Goal: Task Accomplishment & Management: Manage account settings

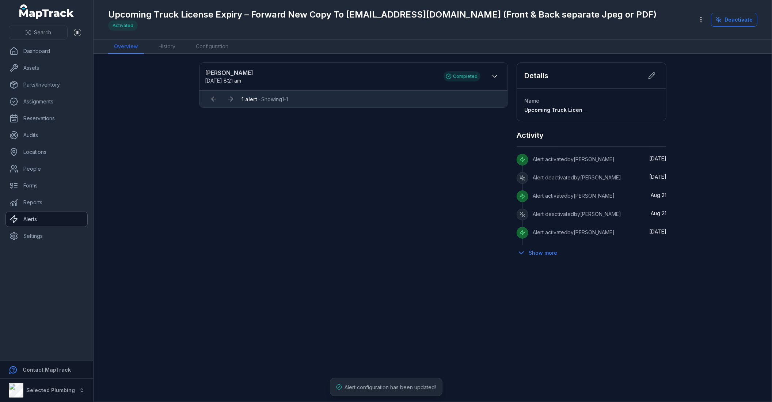
click at [32, 220] on link "Alerts" at bounding box center [47, 219] width 82 height 15
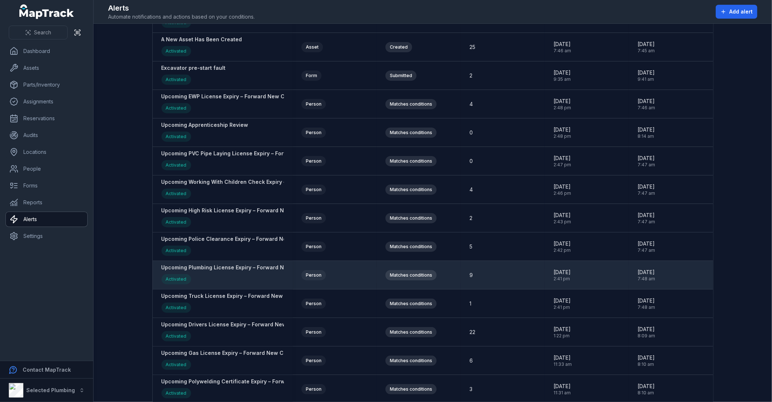
scroll to position [122, 0]
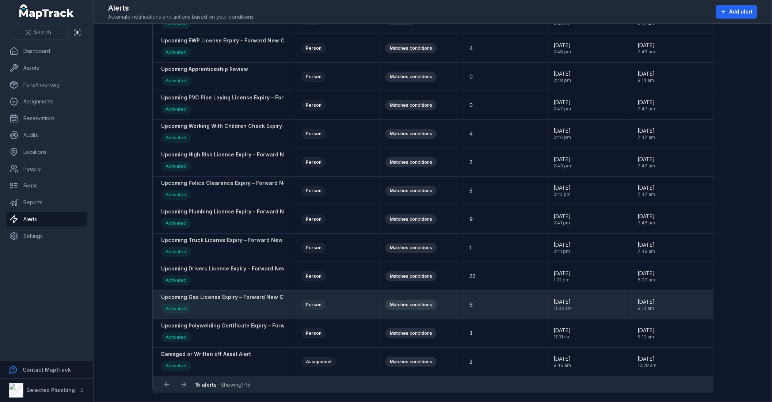
click at [227, 296] on strong "Upcoming Gas License Expiry – Forward New Copy To [EMAIL_ADDRESS][DOMAIN_NAME] …" at bounding box center [324, 297] width 325 height 7
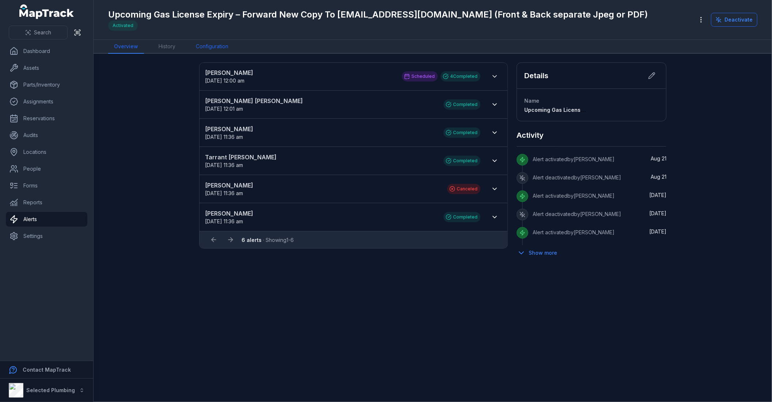
click at [208, 49] on link "Configuration" at bounding box center [212, 47] width 44 height 14
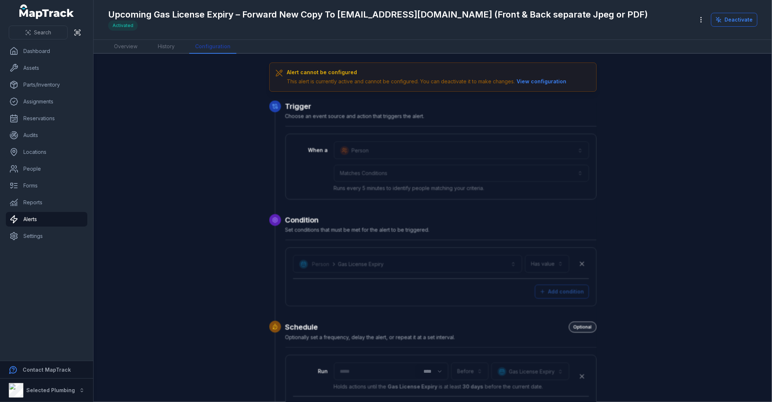
scroll to position [226, 0]
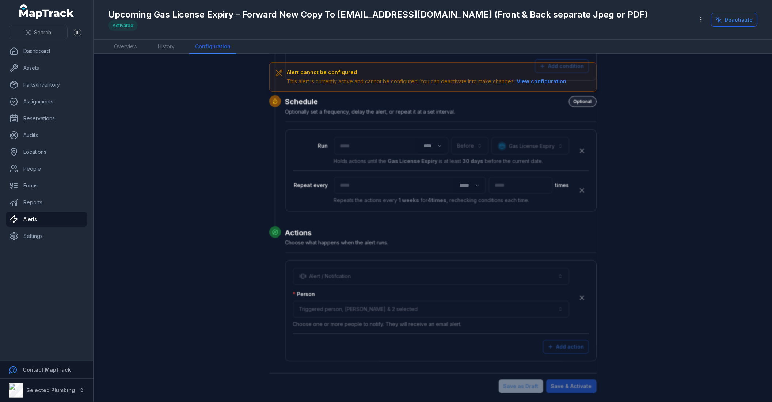
click at [742, 11] on div "Upcoming Gas License Expiry – Forward New Copy To [EMAIL_ADDRESS][DOMAIN_NAME] …" at bounding box center [433, 20] width 650 height 34
click at [742, 18] on button "Deactivate" at bounding box center [734, 20] width 46 height 14
